Goal: Task Accomplishment & Management: Manage account settings

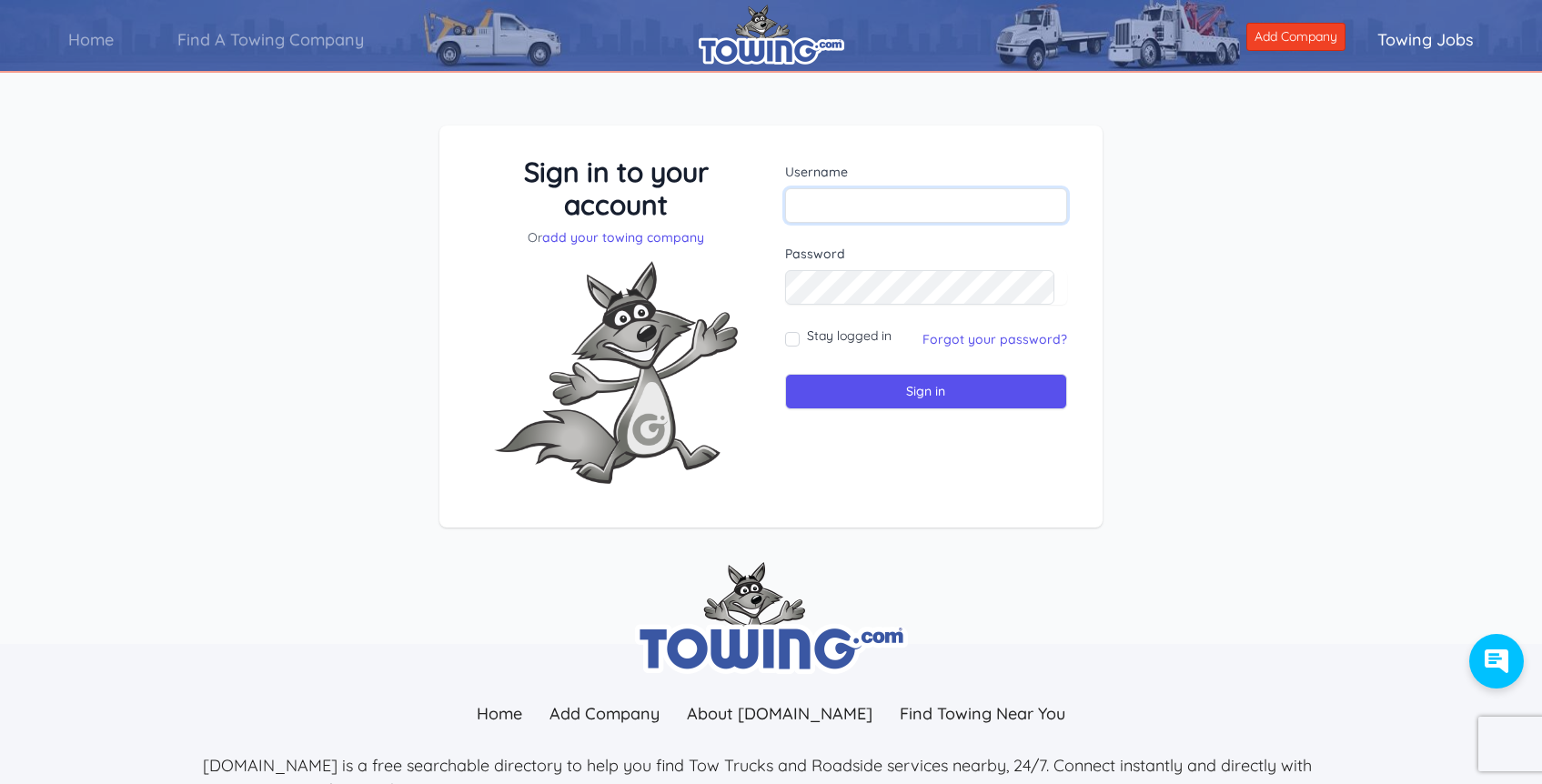
click at [955, 196] on input "text" at bounding box center [926, 206] width 283 height 35
type input "[EMAIL_ADDRESS][DOMAIN_NAME]"
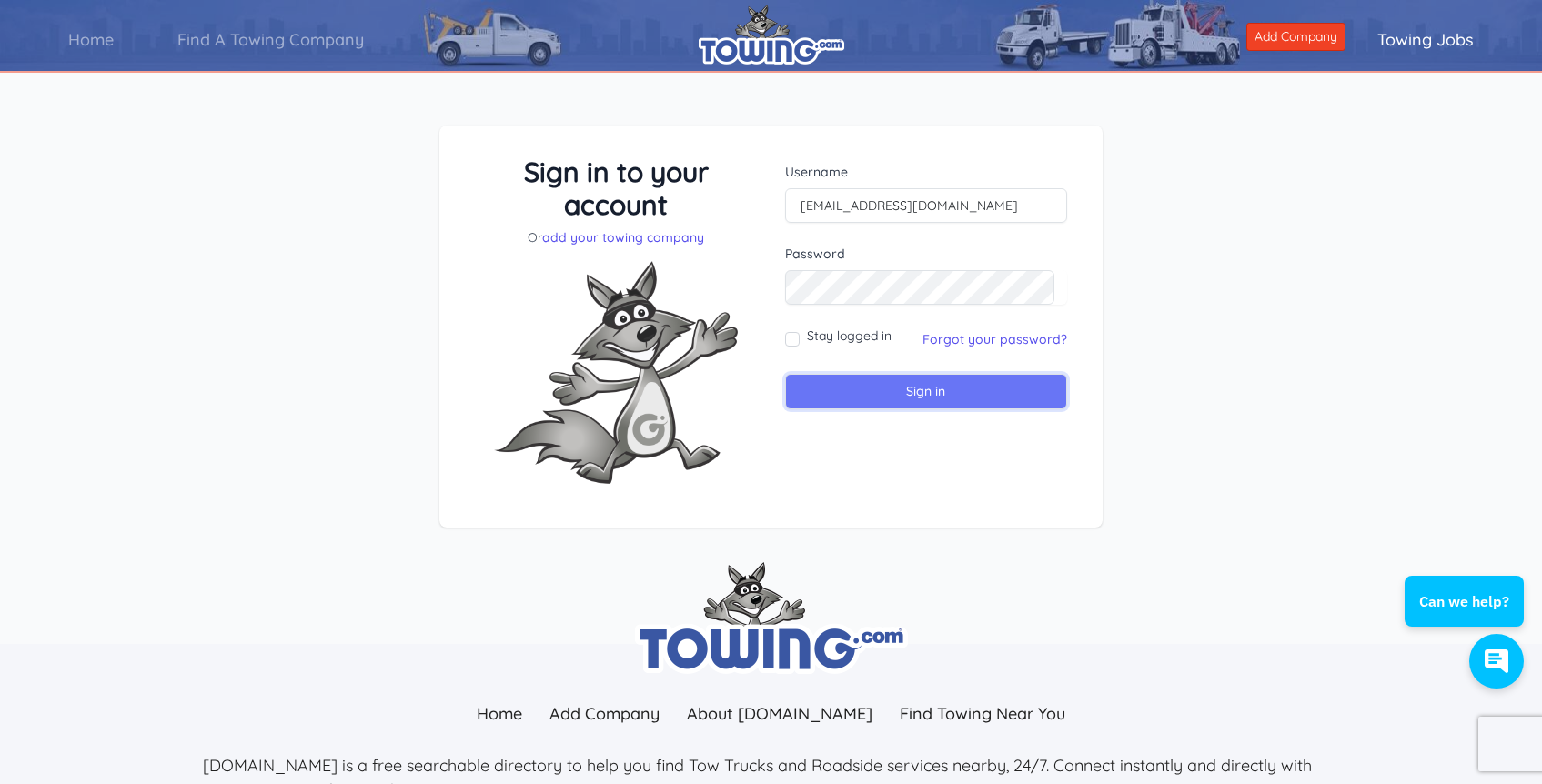
click at [952, 382] on input "Sign in" at bounding box center [926, 392] width 283 height 36
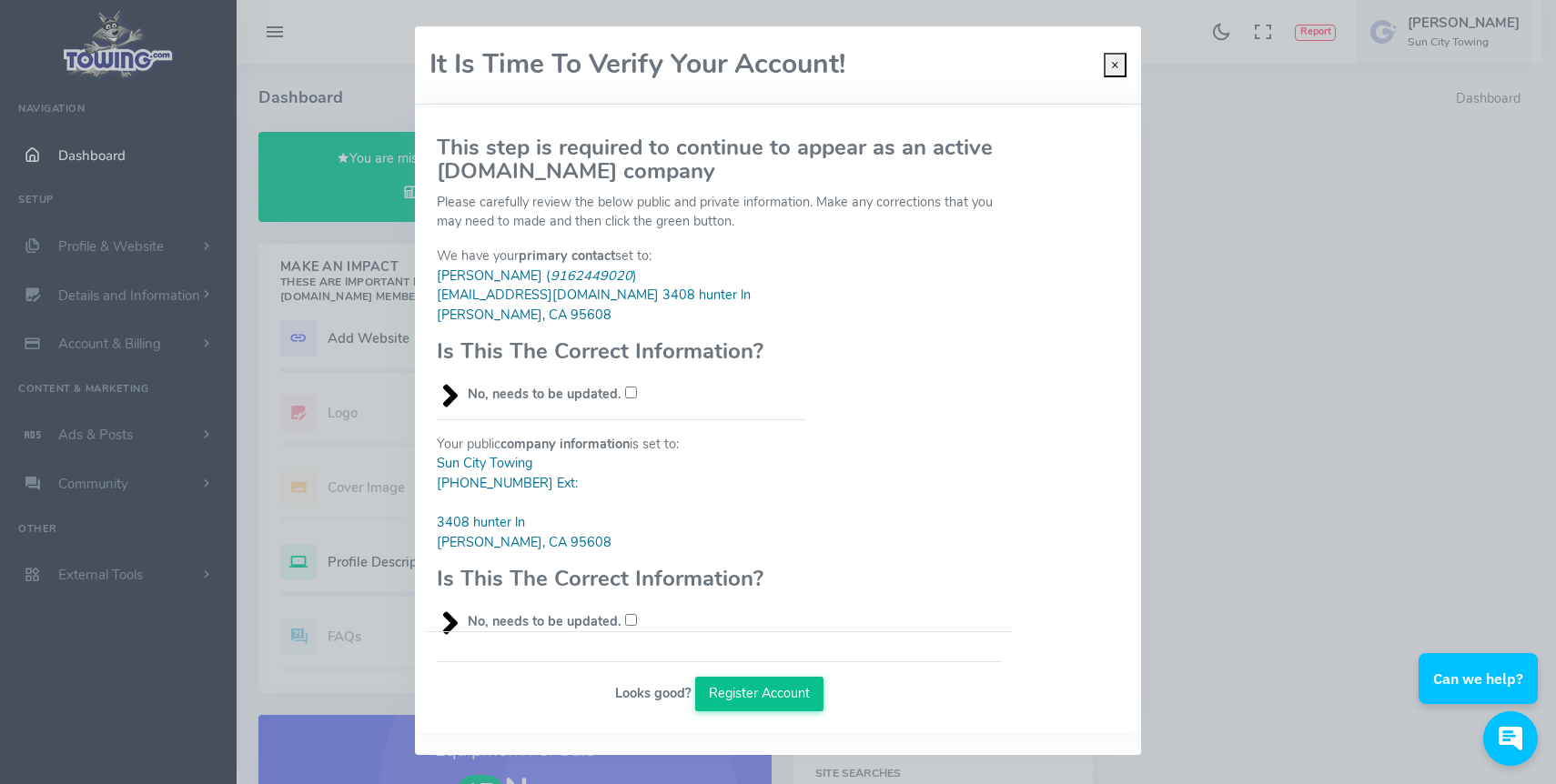
click at [786, 690] on button "Register Account" at bounding box center [760, 694] width 130 height 35
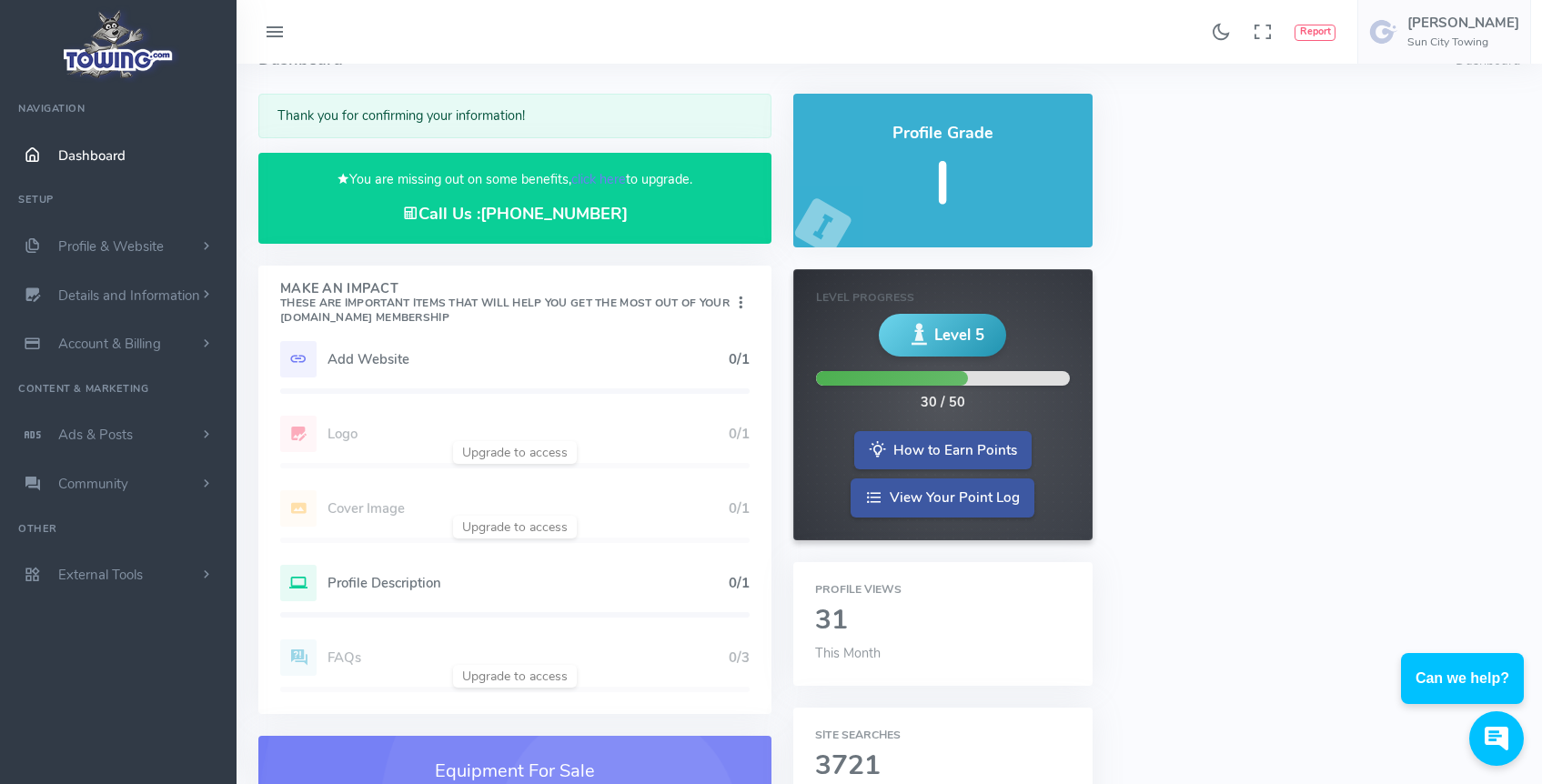
scroll to position [91, 0]
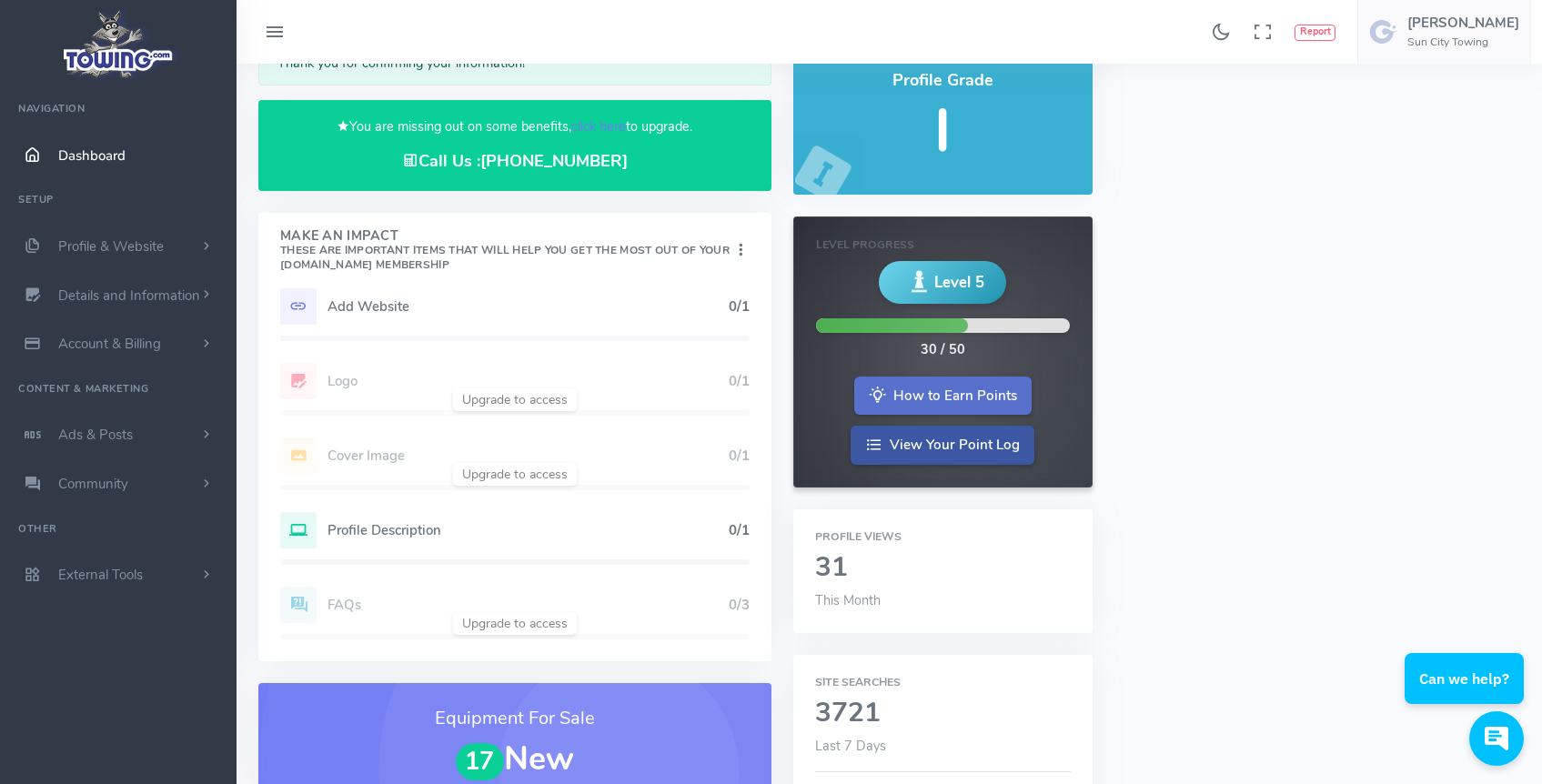
click at [990, 395] on link "How to Earn Points" at bounding box center [942, 395] width 177 height 39
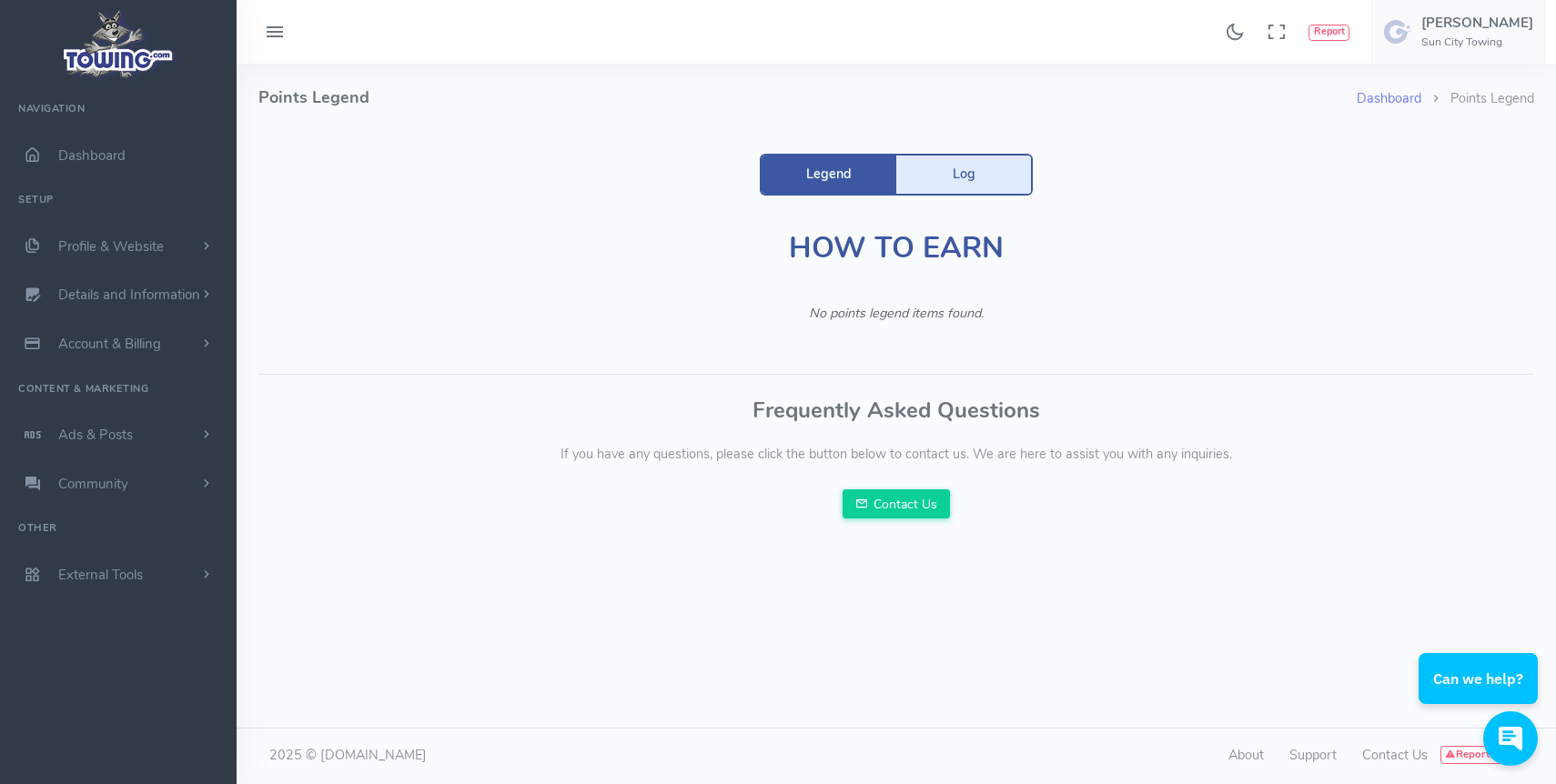
click at [994, 161] on link "Log" at bounding box center [963, 175] width 134 height 39
